Goal: Information Seeking & Learning: Learn about a topic

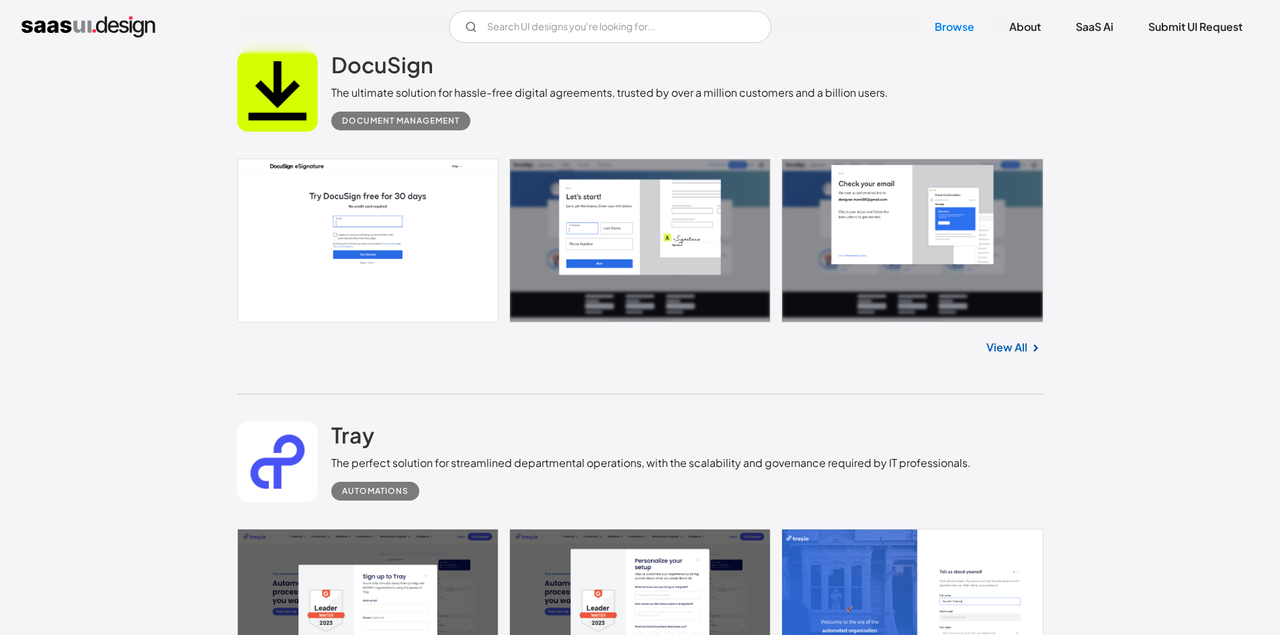
scroll to position [2016, 0]
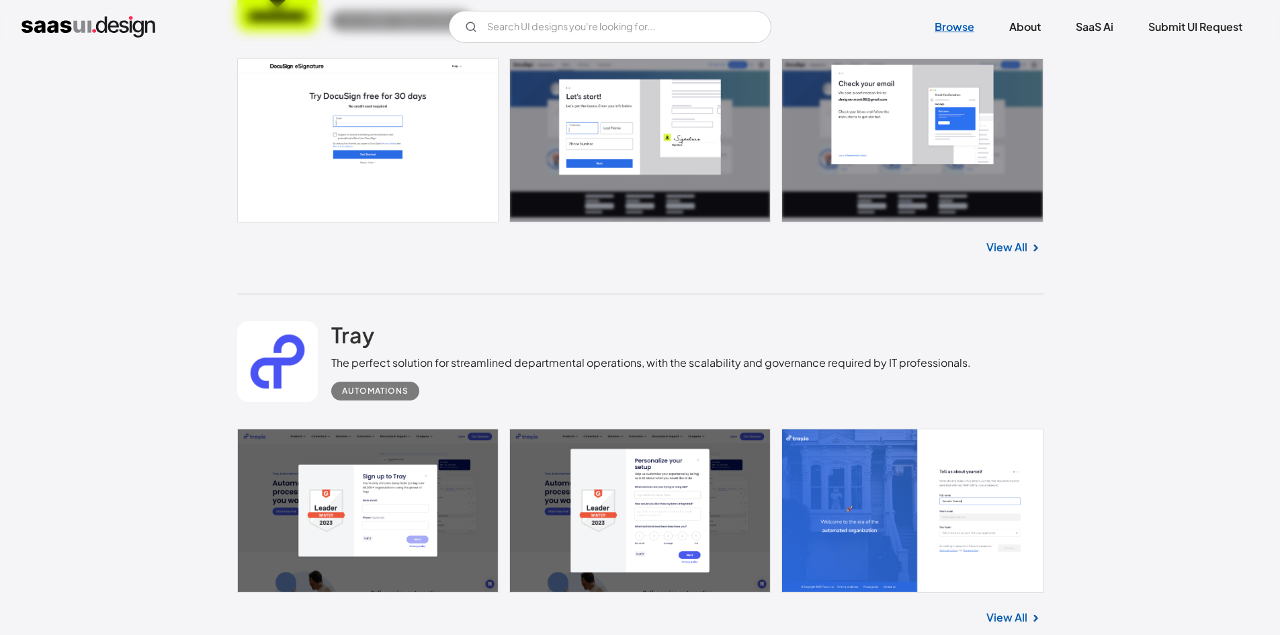
click at [940, 27] on link "Browse" at bounding box center [955, 27] width 72 height 30
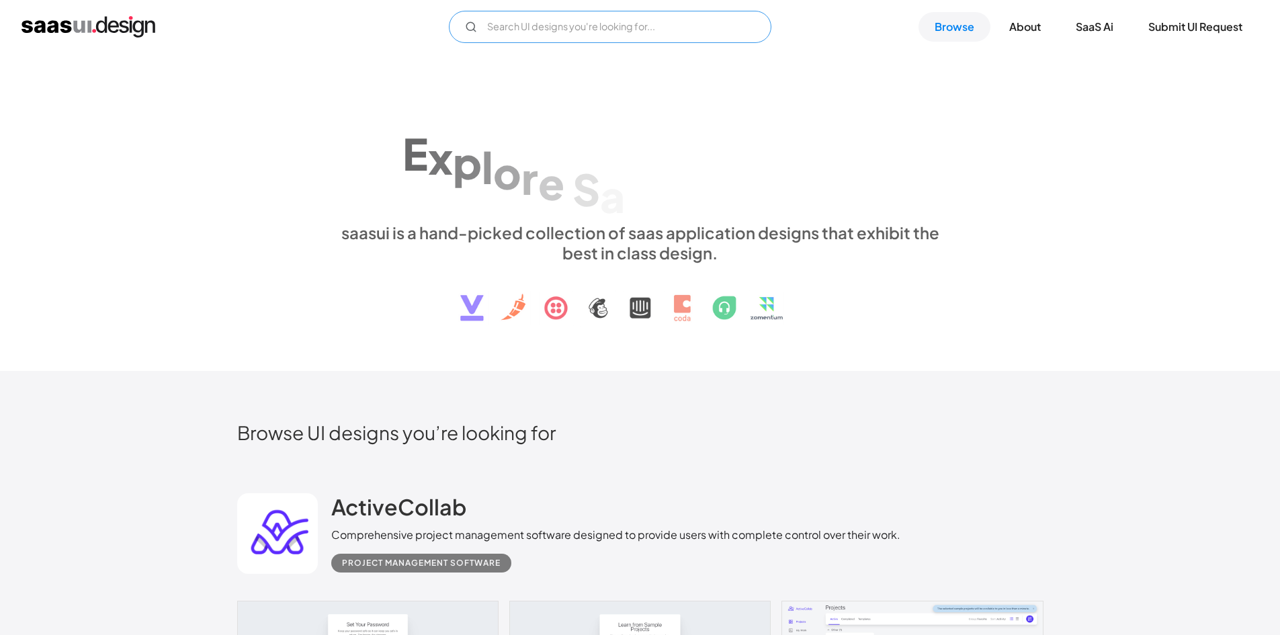
click at [659, 13] on input "Email Form" at bounding box center [610, 27] width 323 height 32
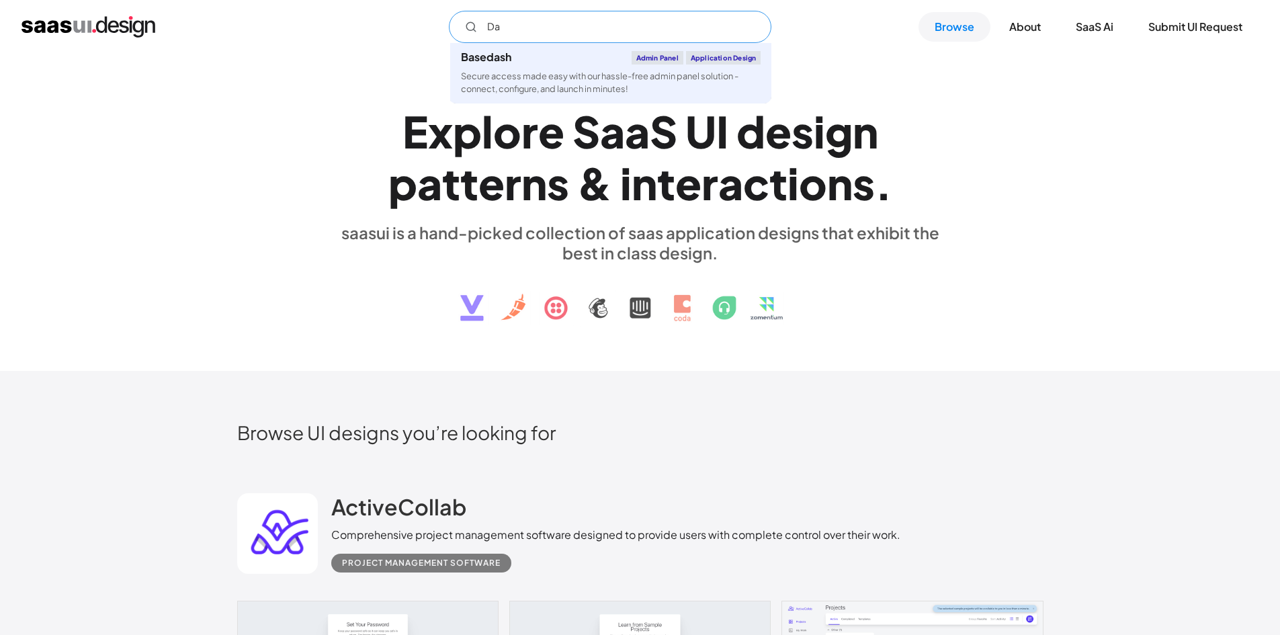
type input "D"
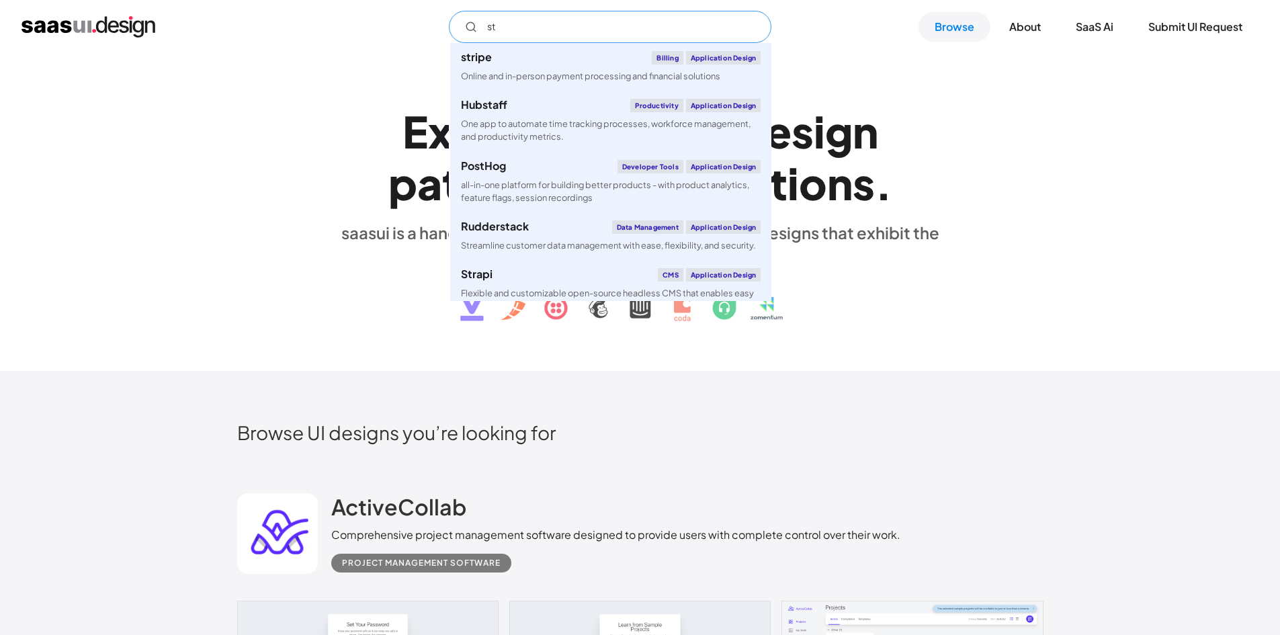
type input "s"
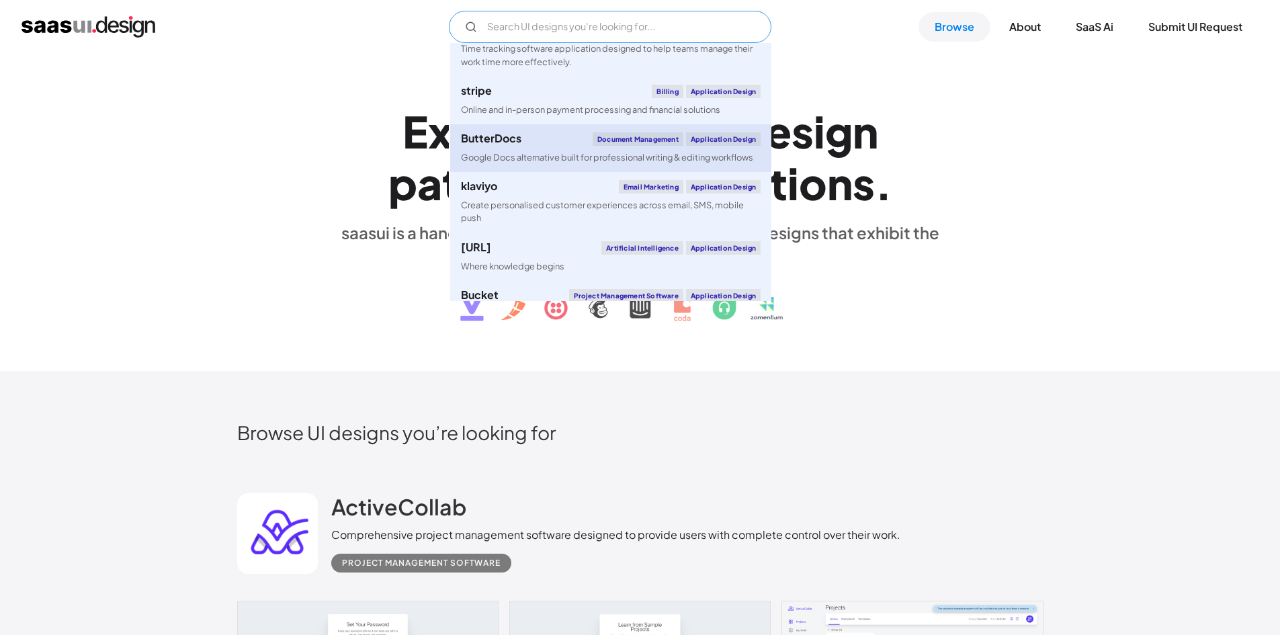
scroll to position [134, 0]
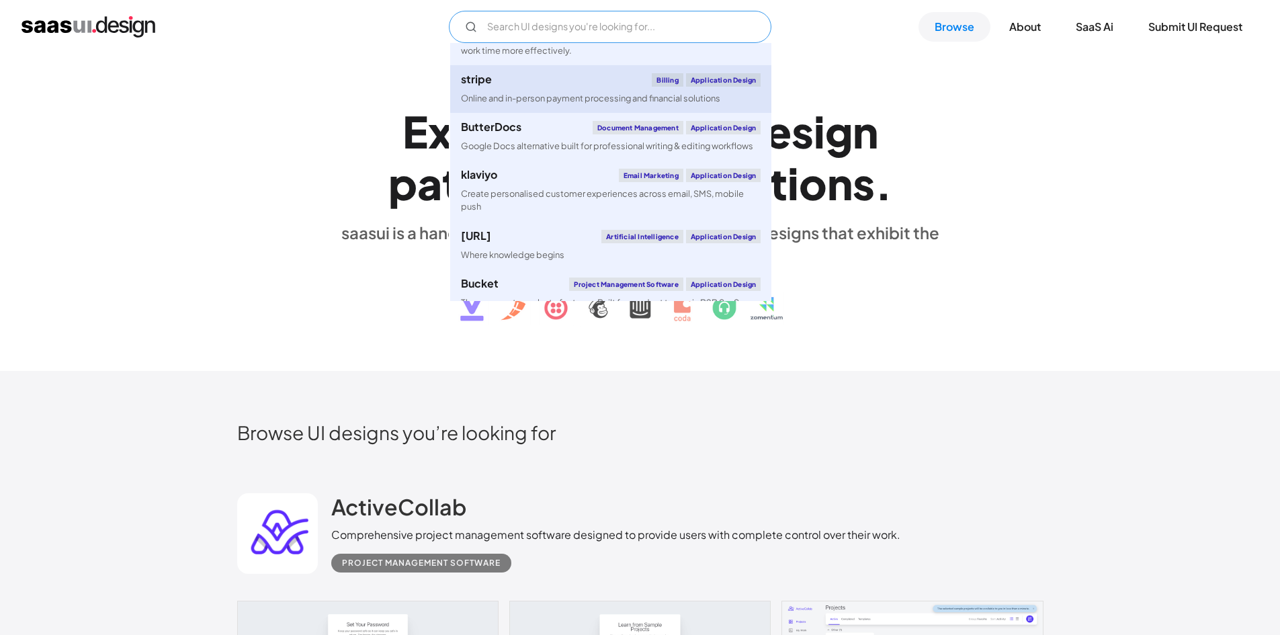
click at [634, 85] on div "stripe Billing Application Design" at bounding box center [611, 79] width 300 height 13
